Goal: Navigation & Orientation: Find specific page/section

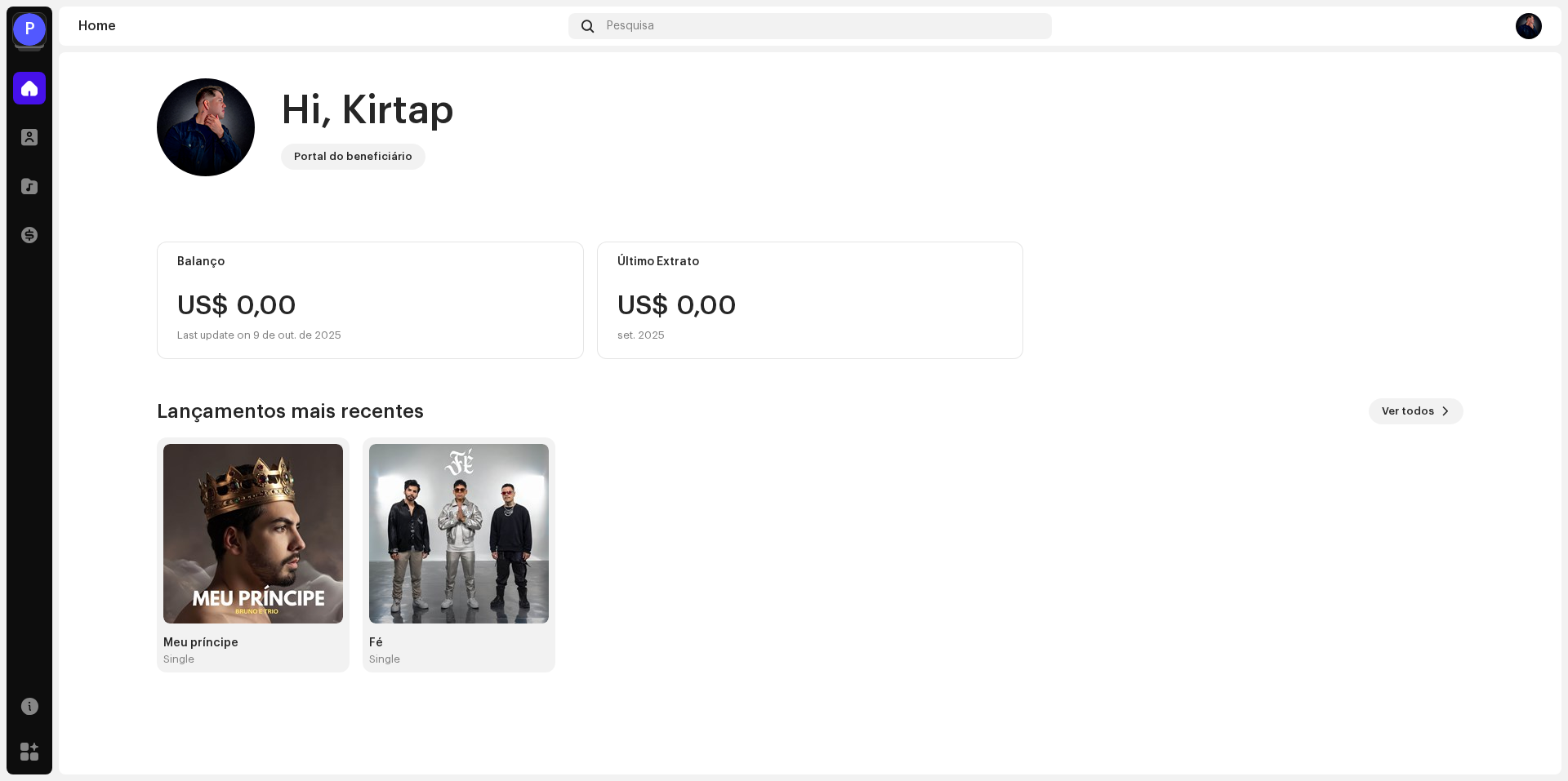
click at [25, 33] on div "P" at bounding box center [29, 29] width 32 height 32
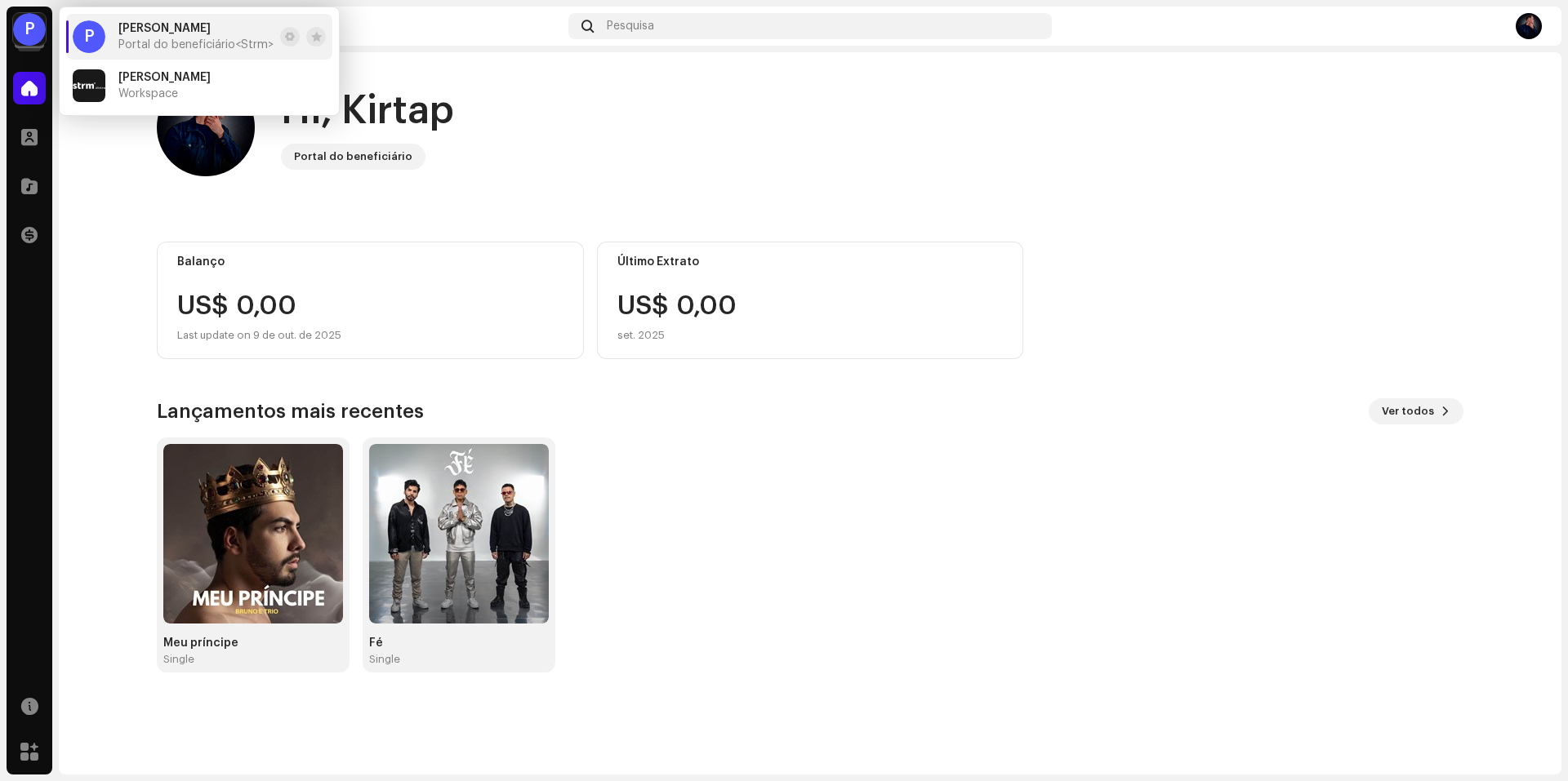
click at [102, 178] on home-home "Hi, Kirtap Portal do beneficiário Balanço US$ 0,00 Last update on 9 de out. de …" at bounding box center [810, 376] width 1502 height 646
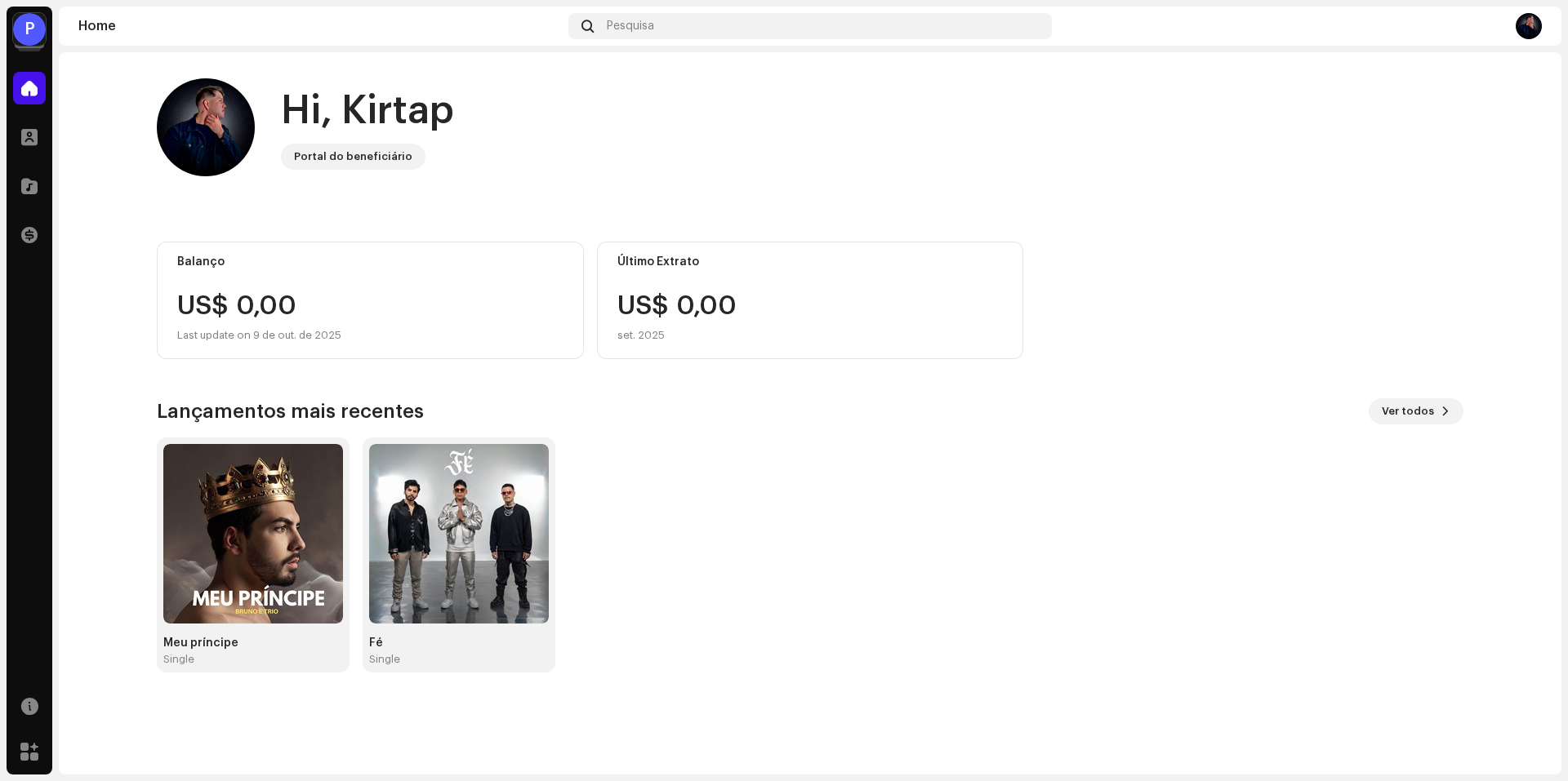
drag, startPoint x: 25, startPoint y: 30, endPoint x: 44, endPoint y: 57, distance: 33.0
click at [25, 27] on div "P" at bounding box center [29, 29] width 32 height 32
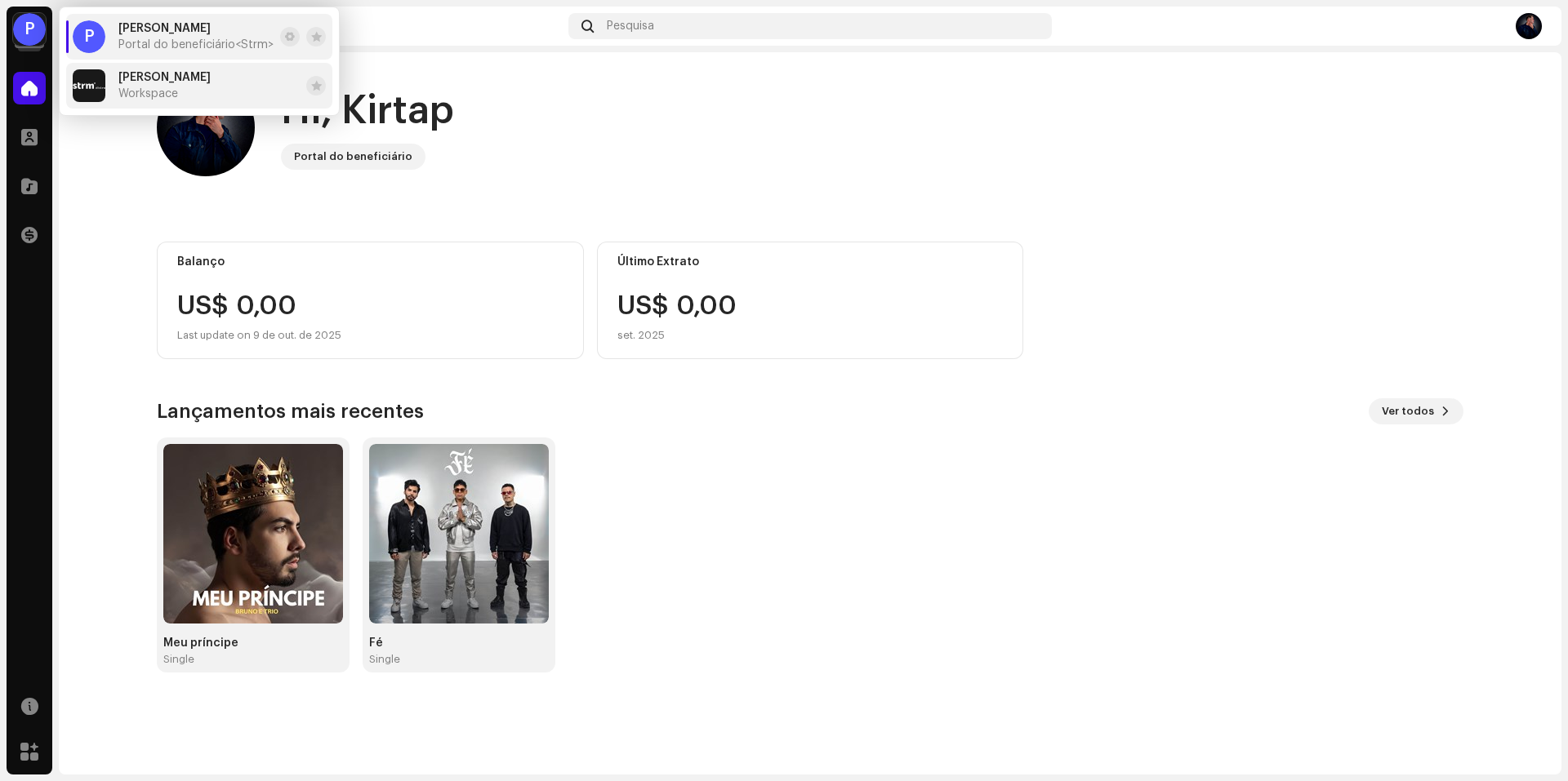
click at [111, 94] on div "Bruno Workspace" at bounding box center [141, 85] width 138 height 32
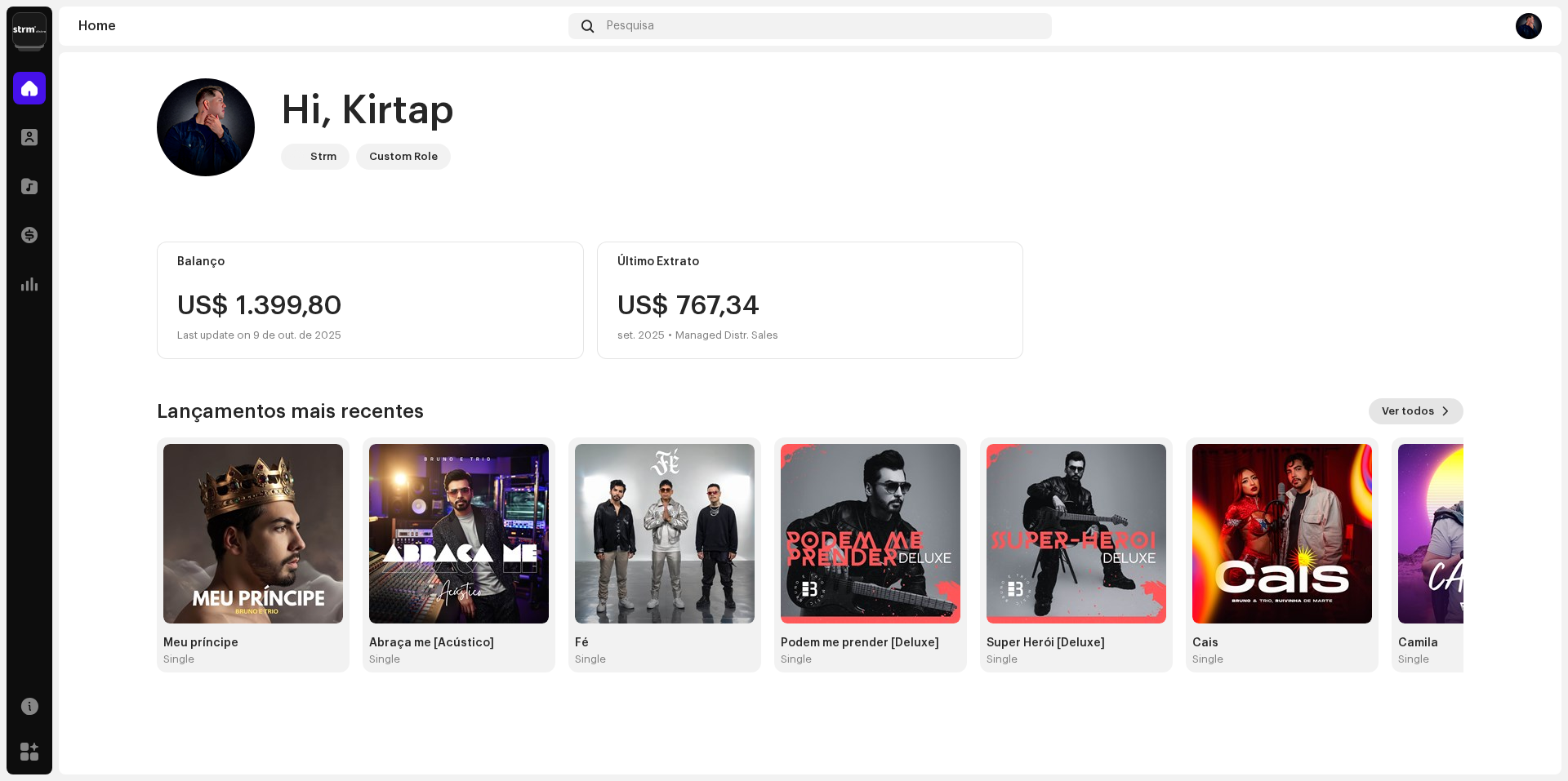
click at [1420, 421] on span "Ver todos" at bounding box center [1407, 411] width 53 height 32
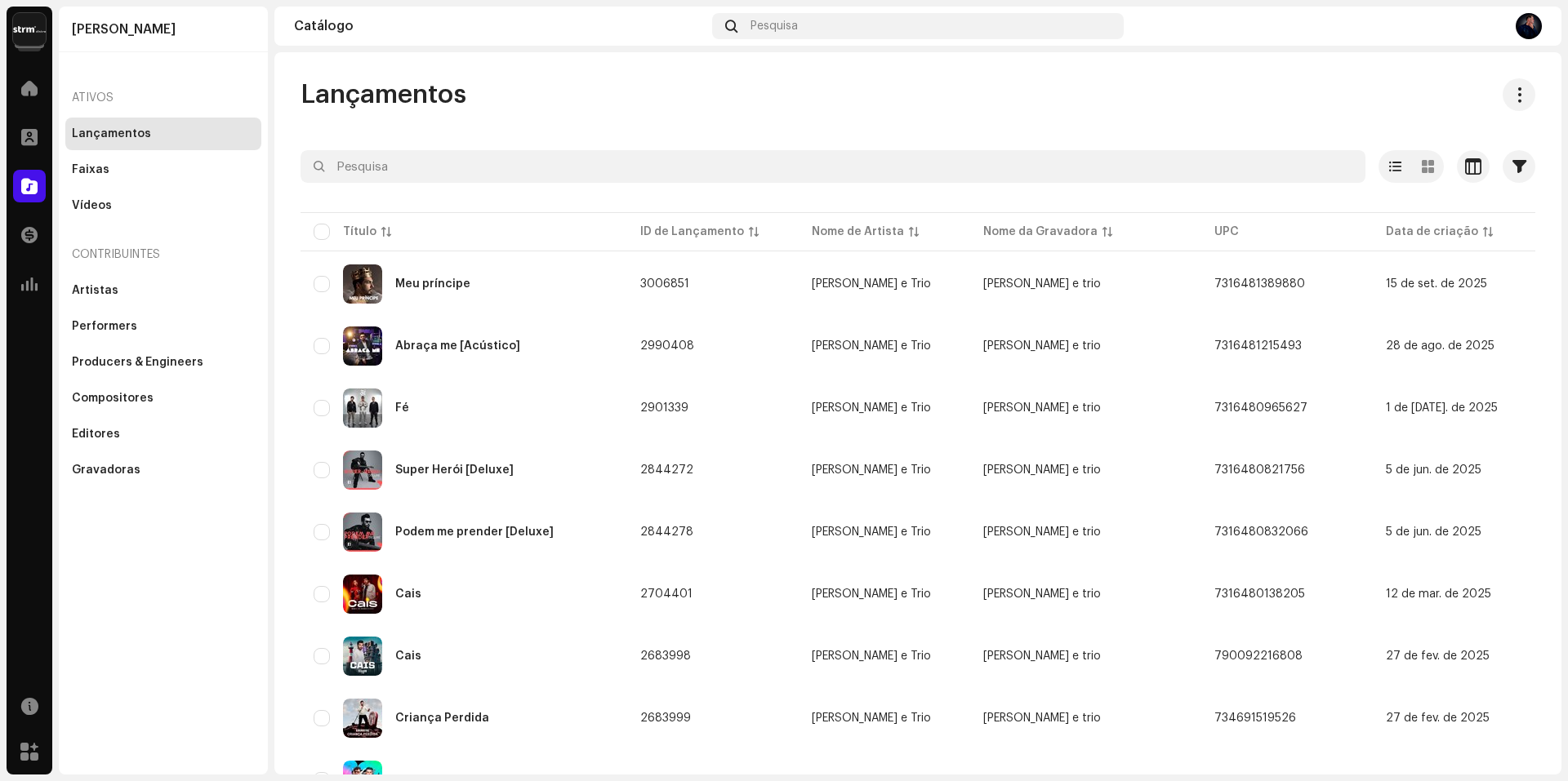
click at [25, 25] on img at bounding box center [29, 29] width 32 height 32
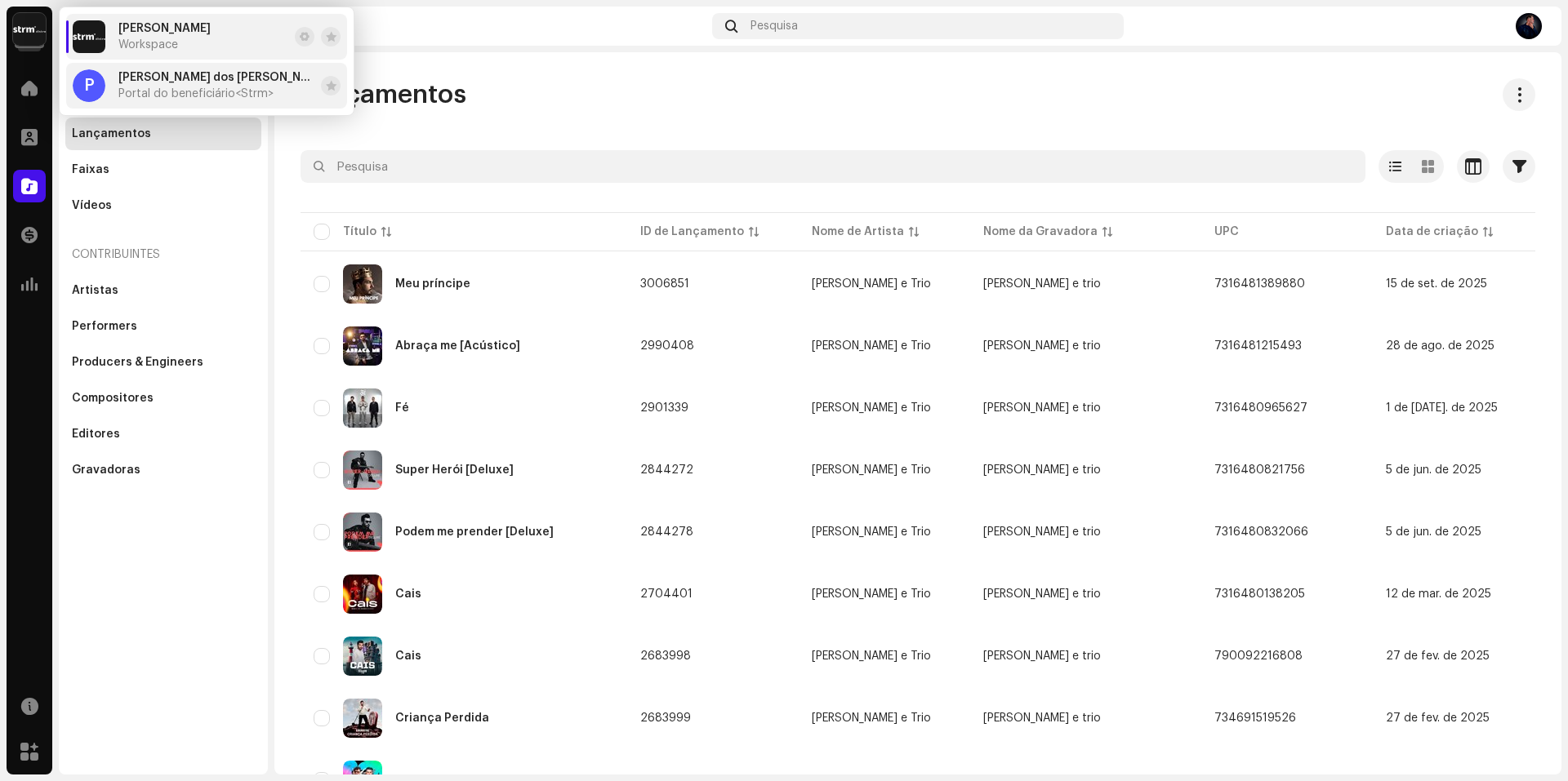
click at [132, 87] on div "Patrick César Moreira dos Reis Portal do beneficiário <Strm>" at bounding box center [216, 86] width 196 height 30
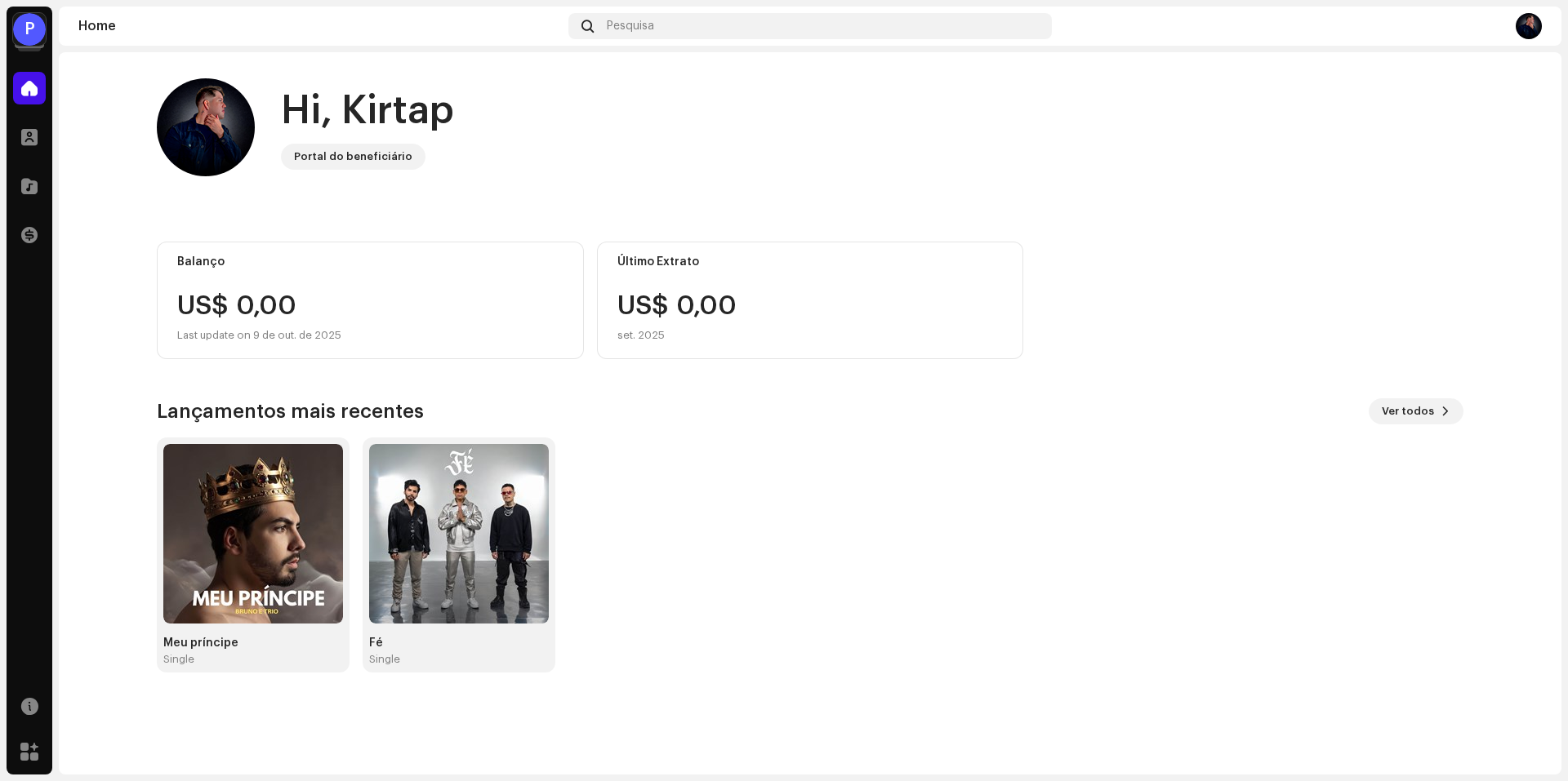
click at [24, 38] on div "P" at bounding box center [29, 29] width 32 height 32
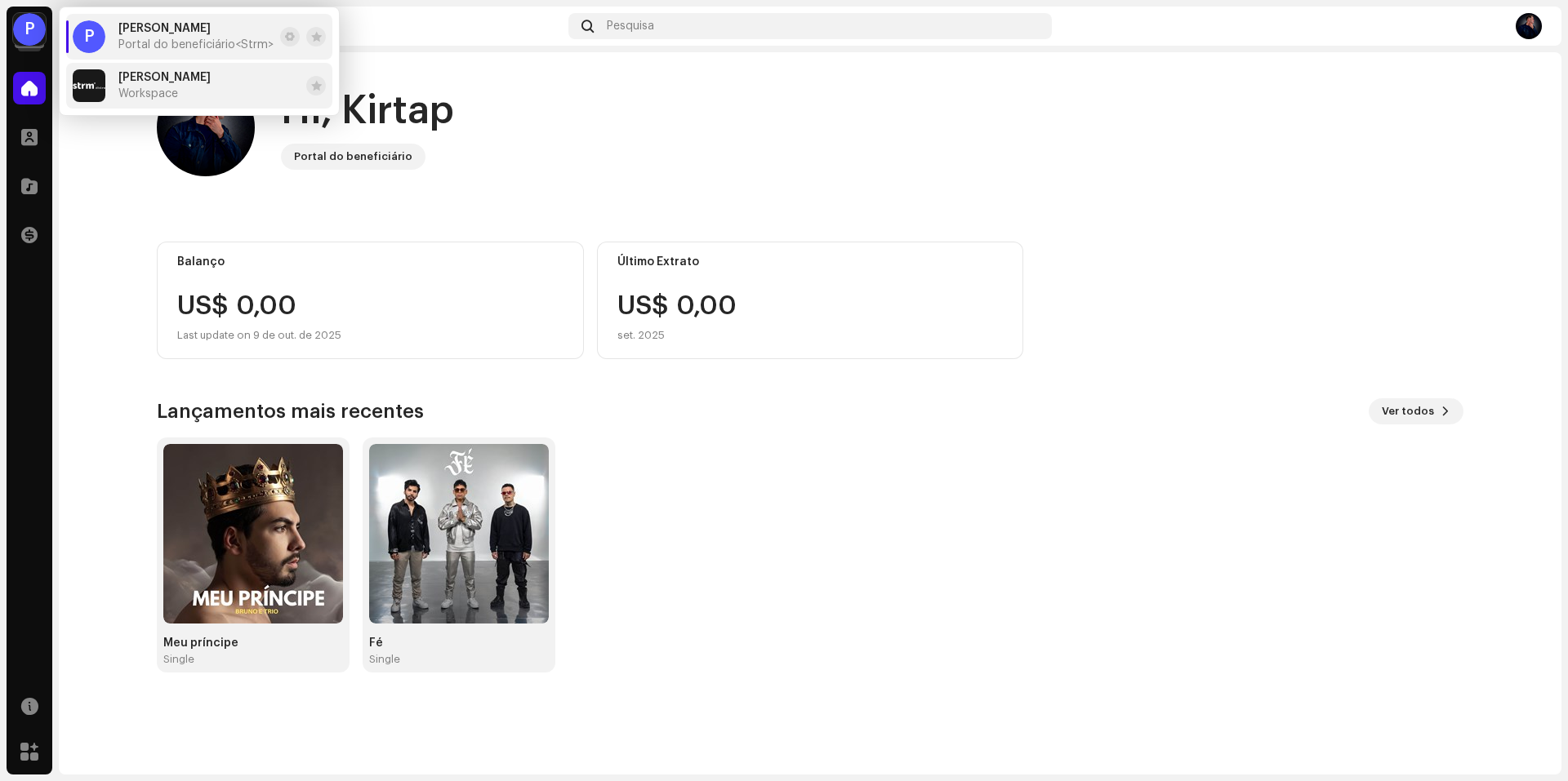
click at [138, 81] on span "[PERSON_NAME]" at bounding box center [164, 78] width 92 height 13
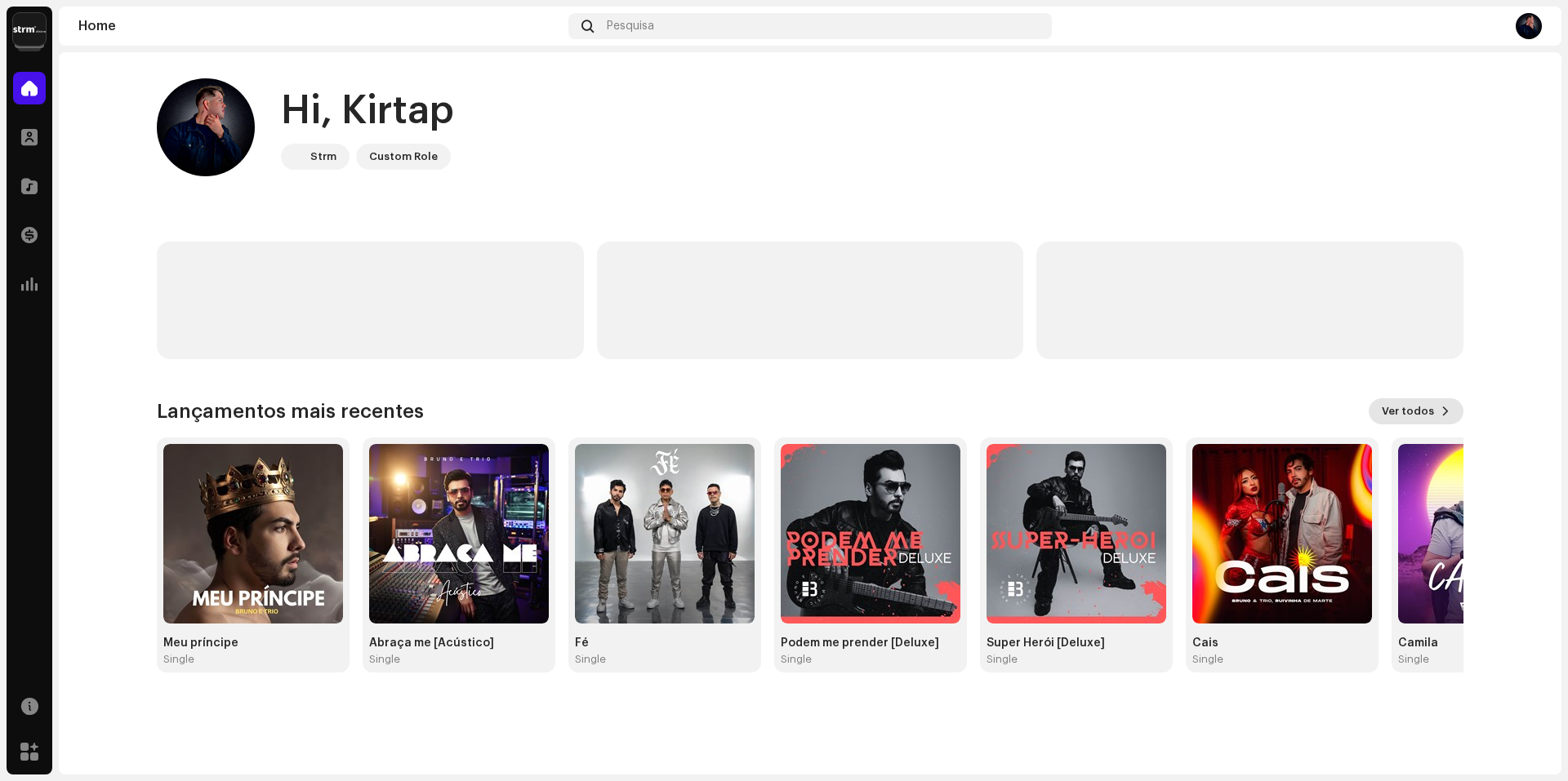
click at [1402, 411] on span "Ver todos" at bounding box center [1407, 411] width 53 height 32
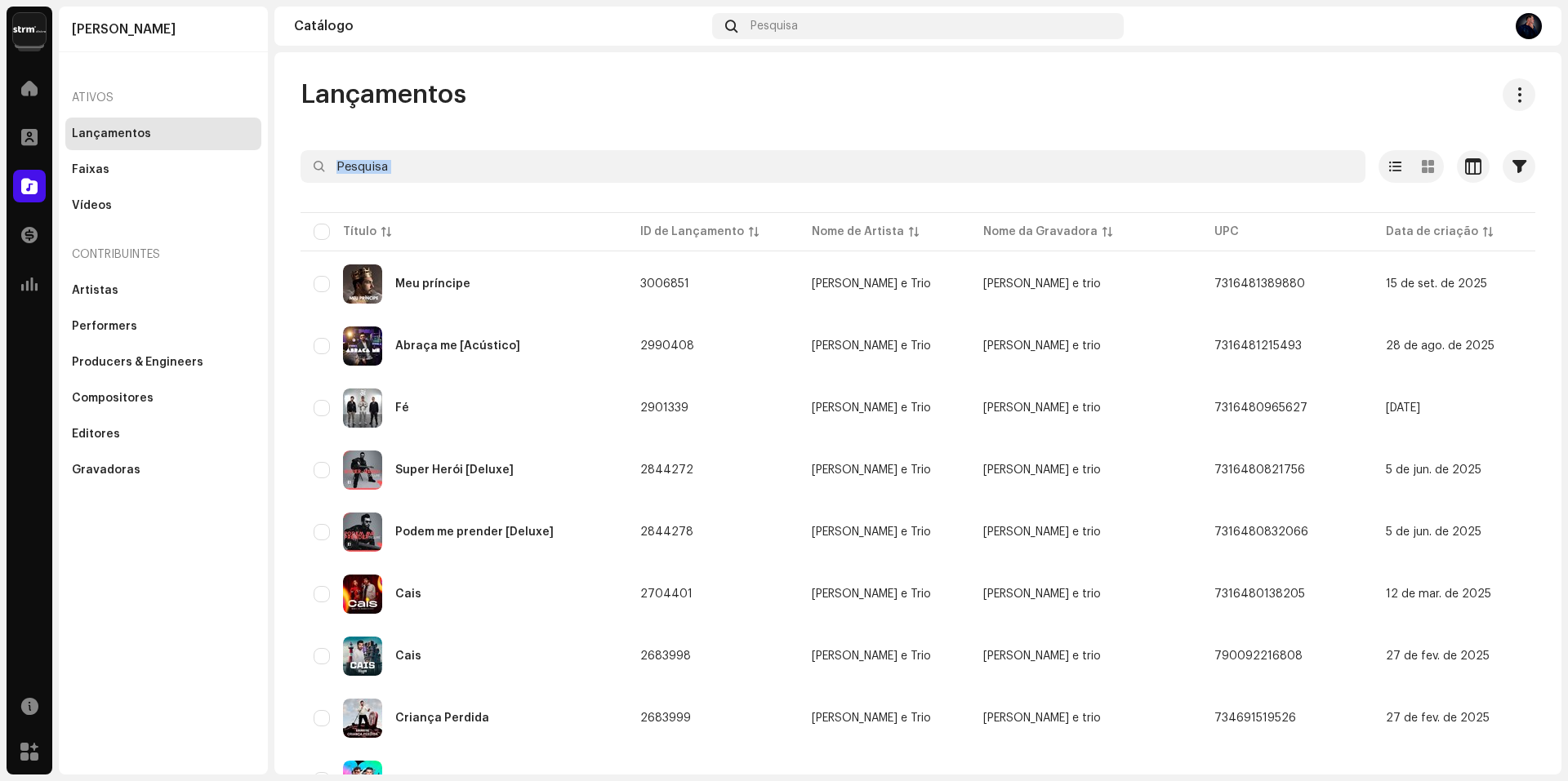
drag, startPoint x: 1567, startPoint y: 102, endPoint x: 1545, endPoint y: 238, distance: 137.8
click at [1545, 238] on div "Bruno Home Perfil Catálogo Transações Análise Recursos Marketplace Bruno Ativos…" at bounding box center [784, 390] width 1568 height 781
drag, startPoint x: 27, startPoint y: 34, endPoint x: 56, endPoint y: 52, distance: 34.1
click at [27, 33] on img at bounding box center [29, 29] width 32 height 32
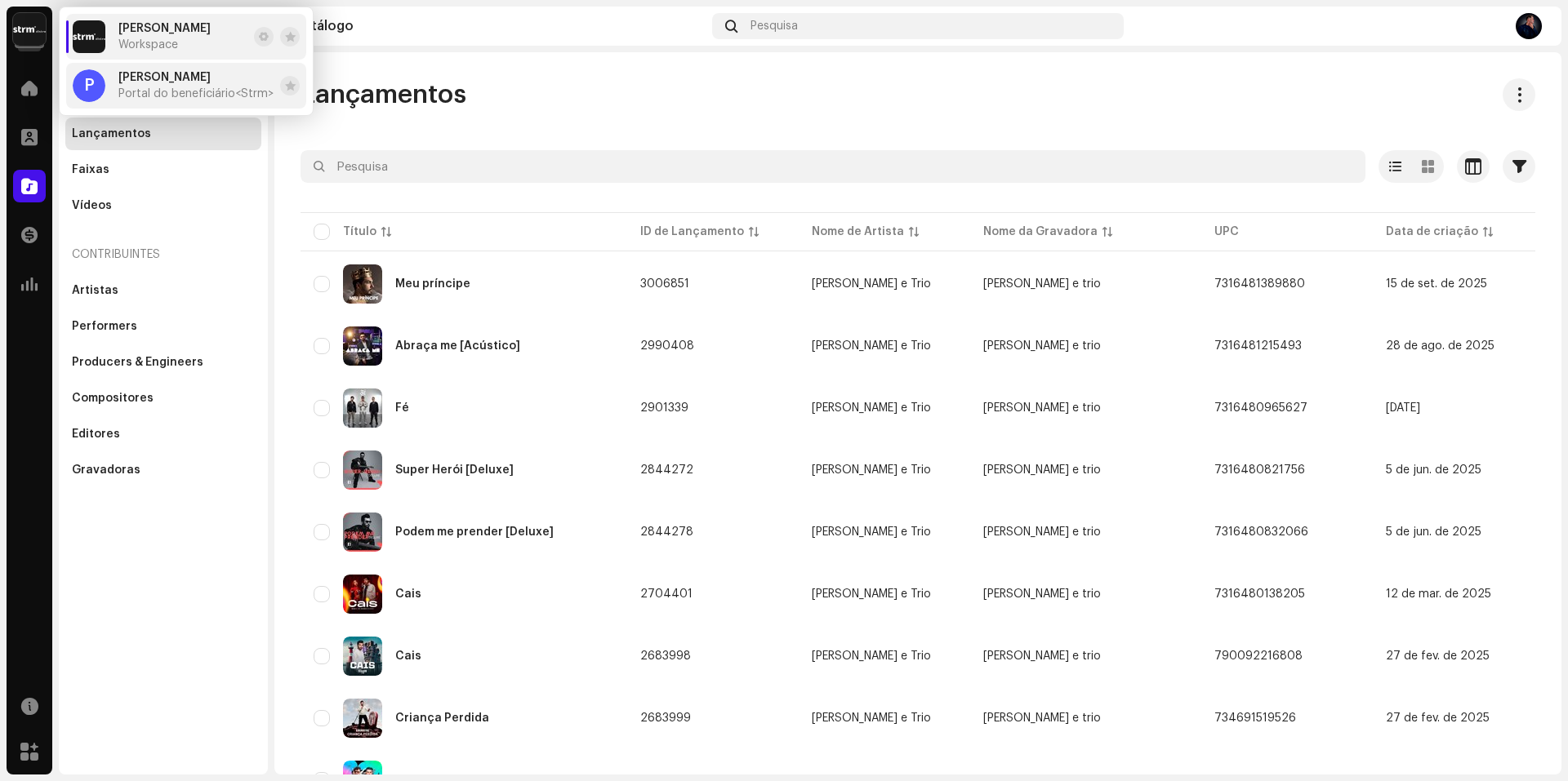
click at [153, 87] on div "Patrick César Moreira dos Reis Portal do beneficiário <Strm>" at bounding box center [196, 86] width 155 height 30
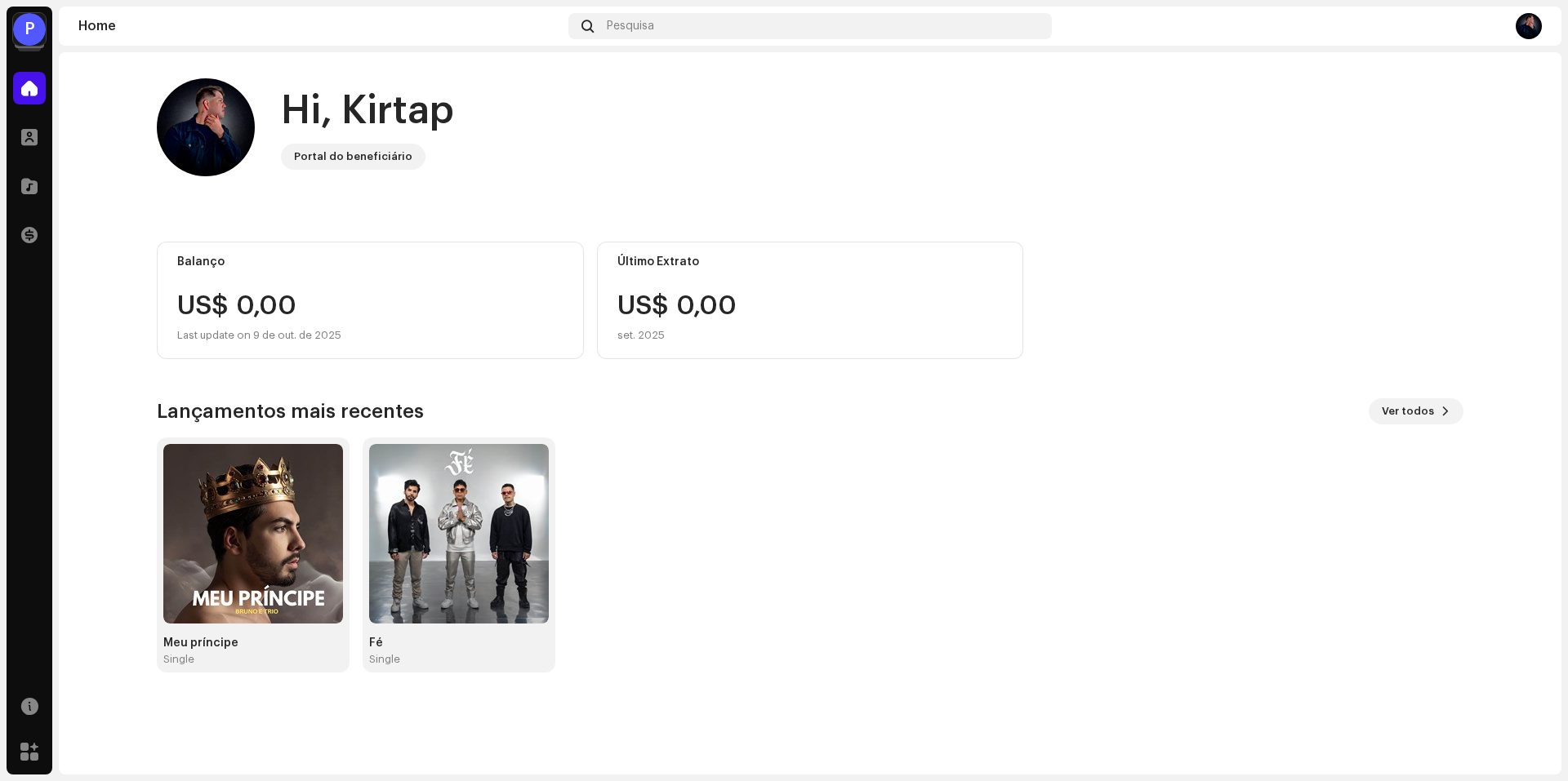
click at [44, 39] on re-a-cover "P" at bounding box center [29, 29] width 32 height 32
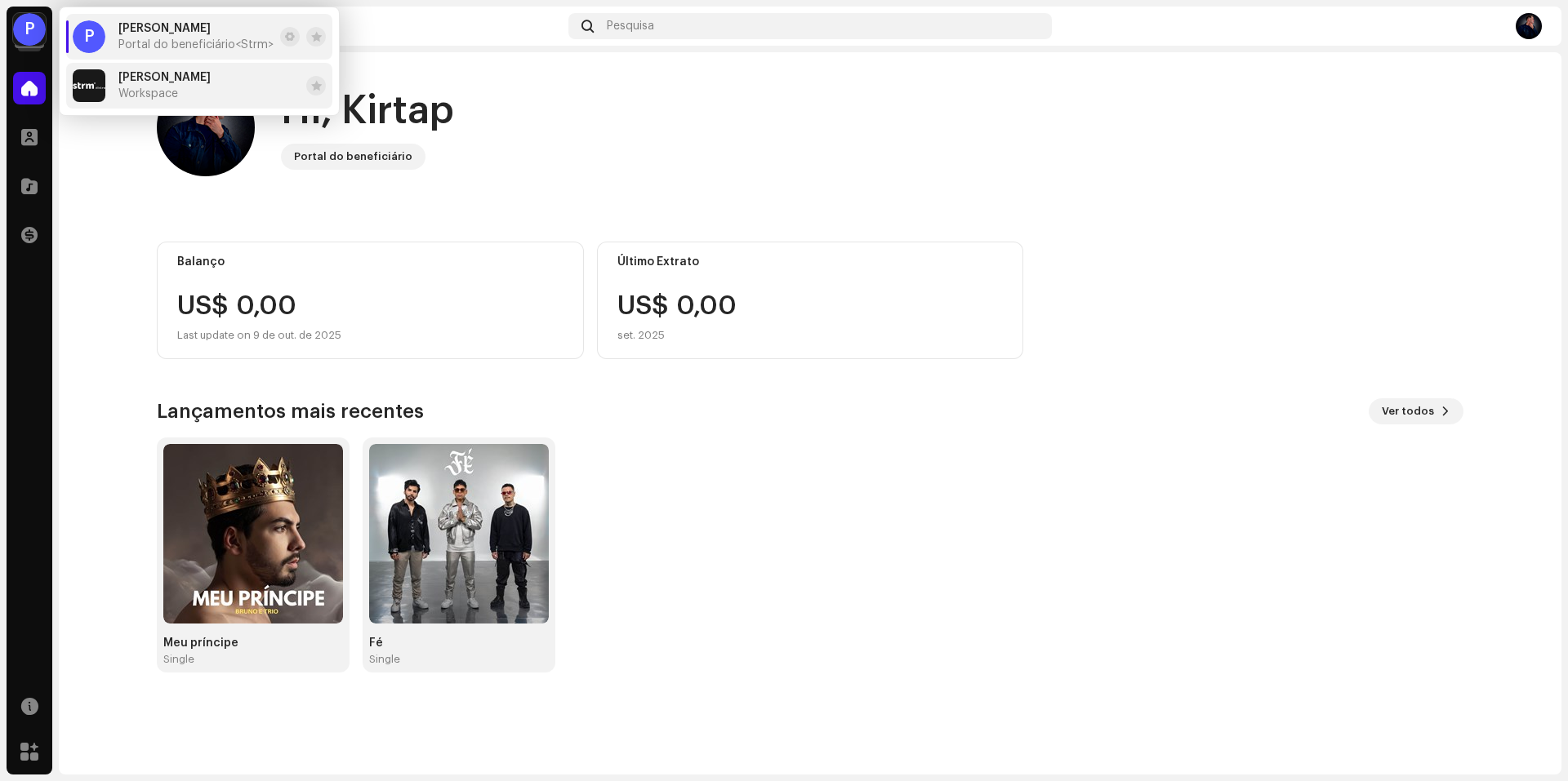
click at [136, 84] on div "Bruno Workspace" at bounding box center [164, 86] width 92 height 30
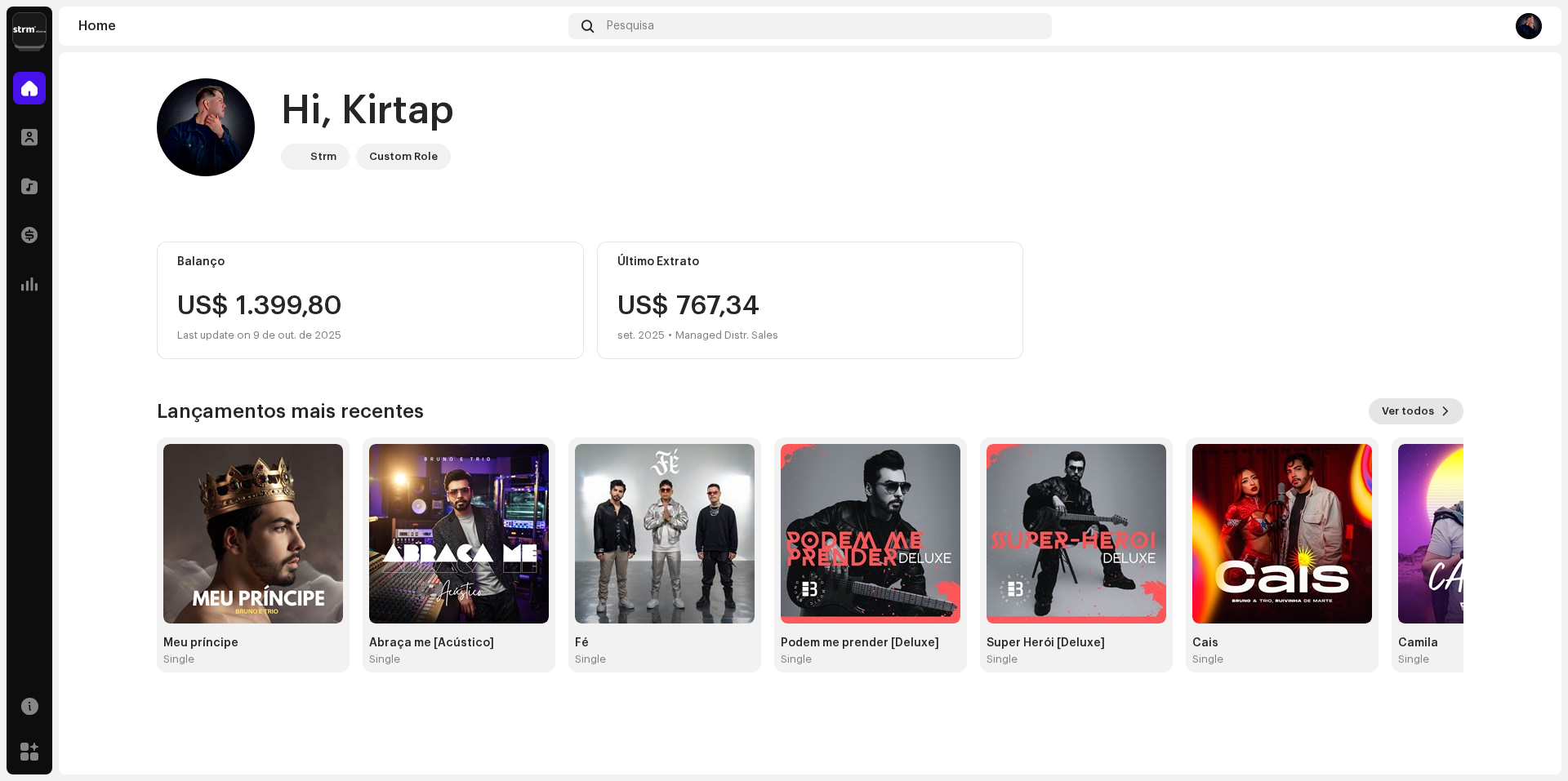
click at [1422, 413] on span "Ver todos" at bounding box center [1407, 411] width 53 height 32
